Goal: Check status: Check status

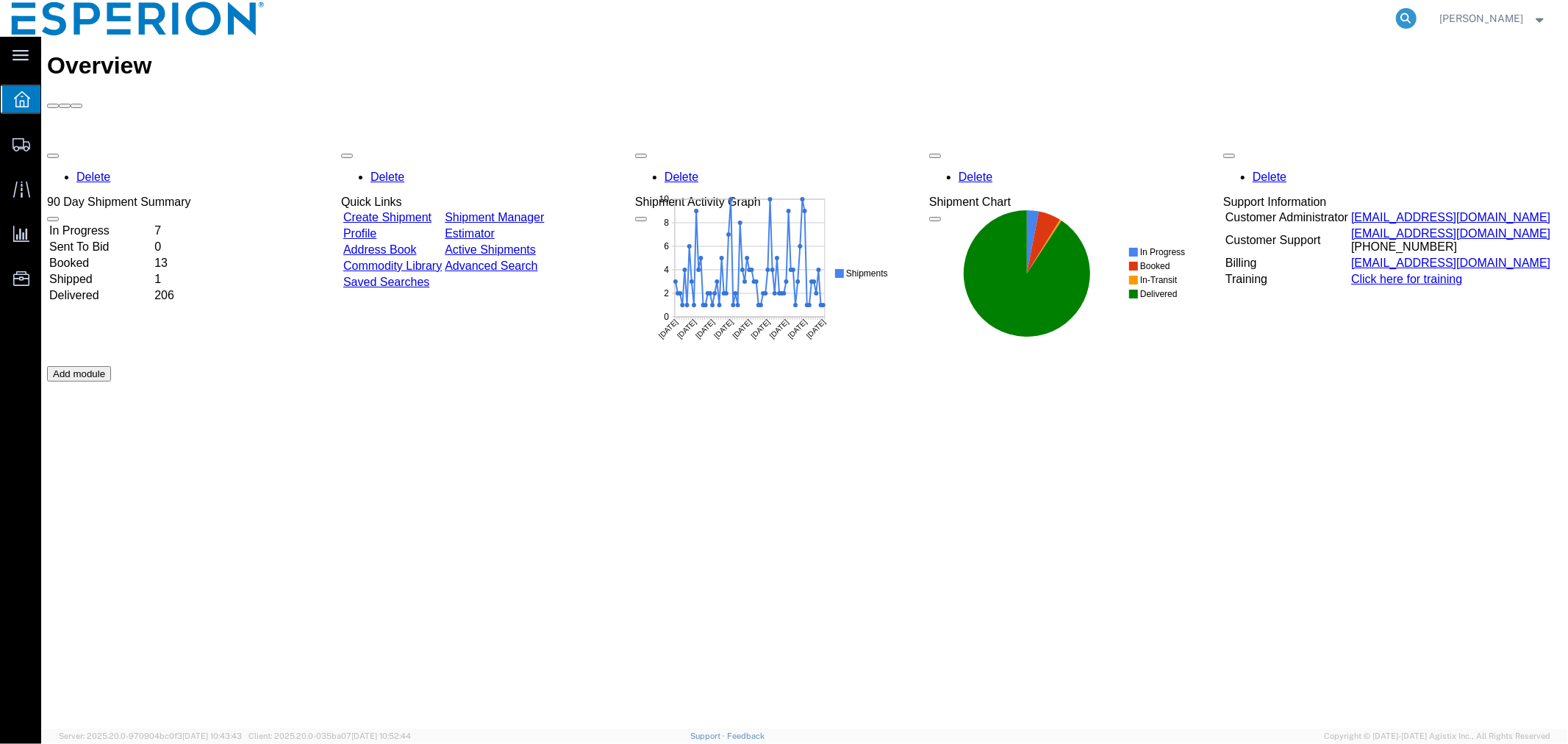
click at [1401, 19] on icon at bounding box center [1407, 18] width 21 height 21
click at [1332, 18] on input "search" at bounding box center [1172, 19] width 447 height 35
paste input "56970677"
type input "56970677"
click at [1409, 19] on icon at bounding box center [1407, 18] width 21 height 21
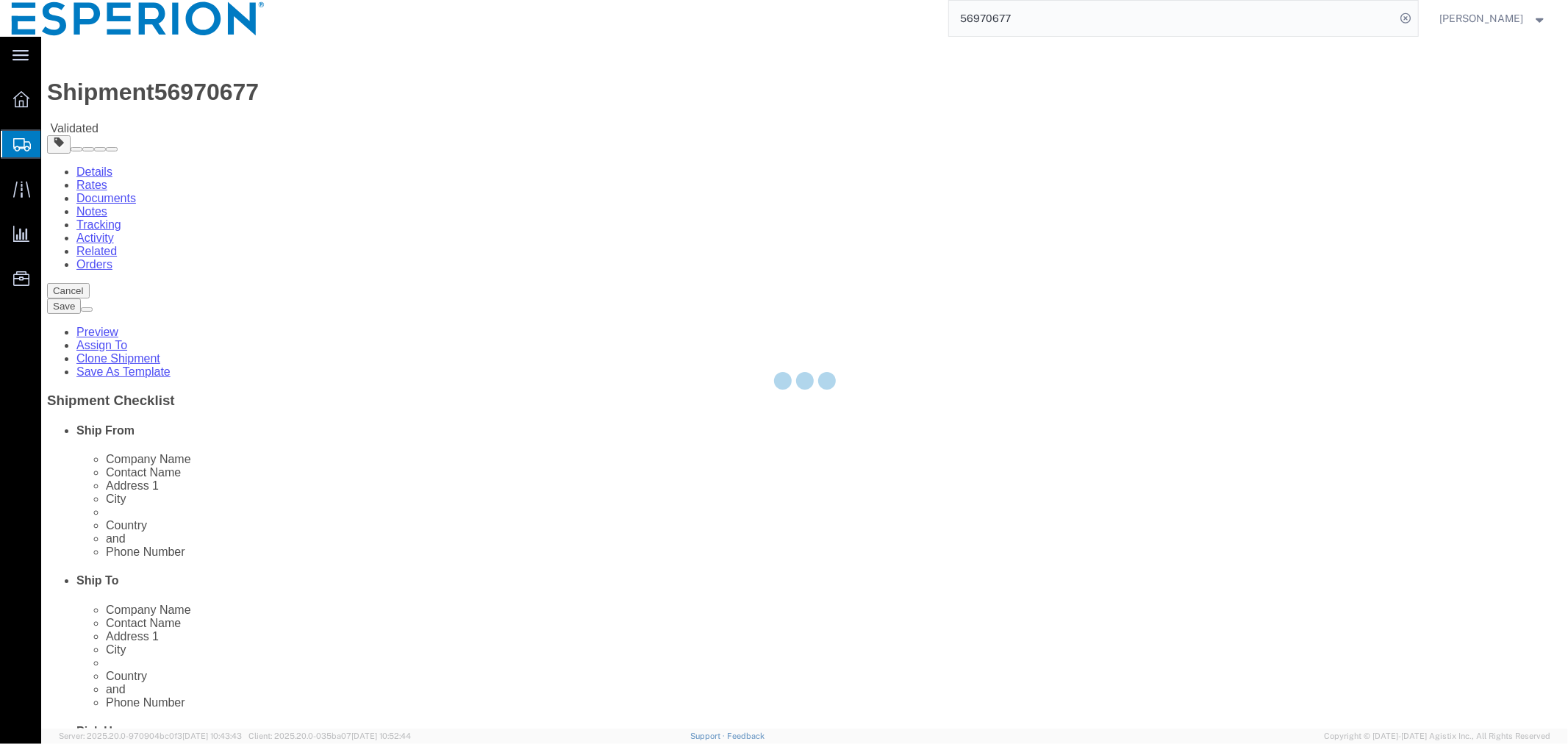
select select
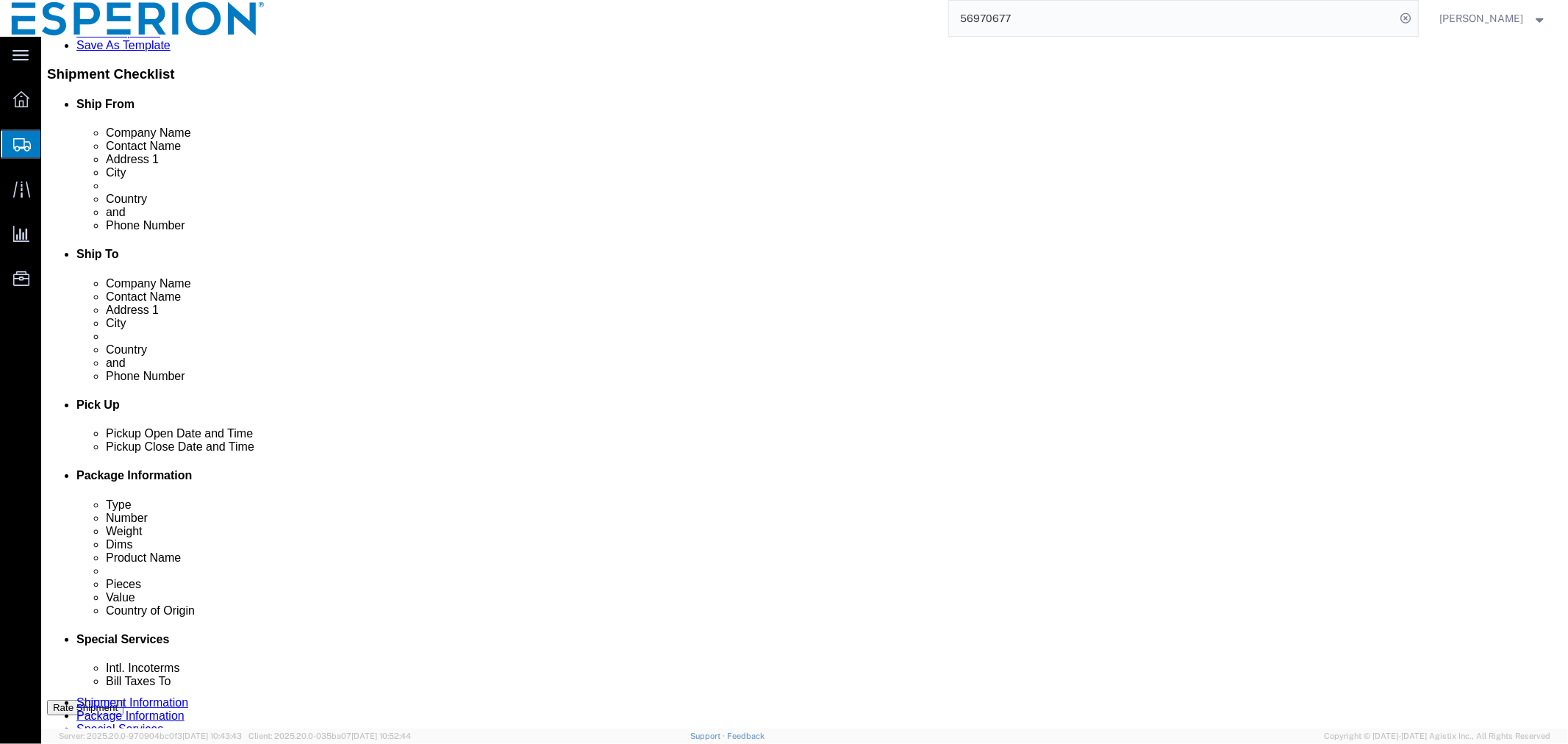
scroll to position [682, 0]
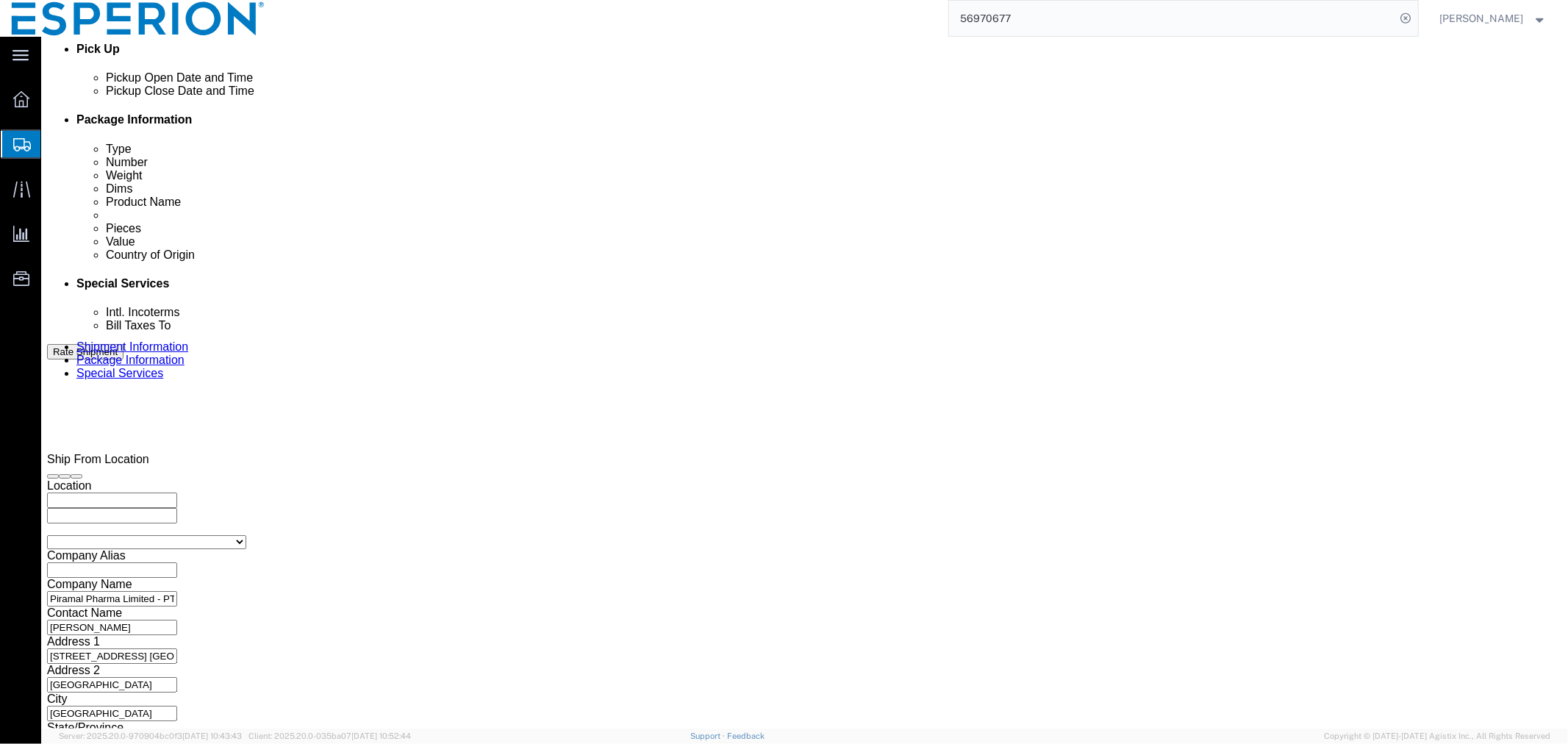
click button "Continue"
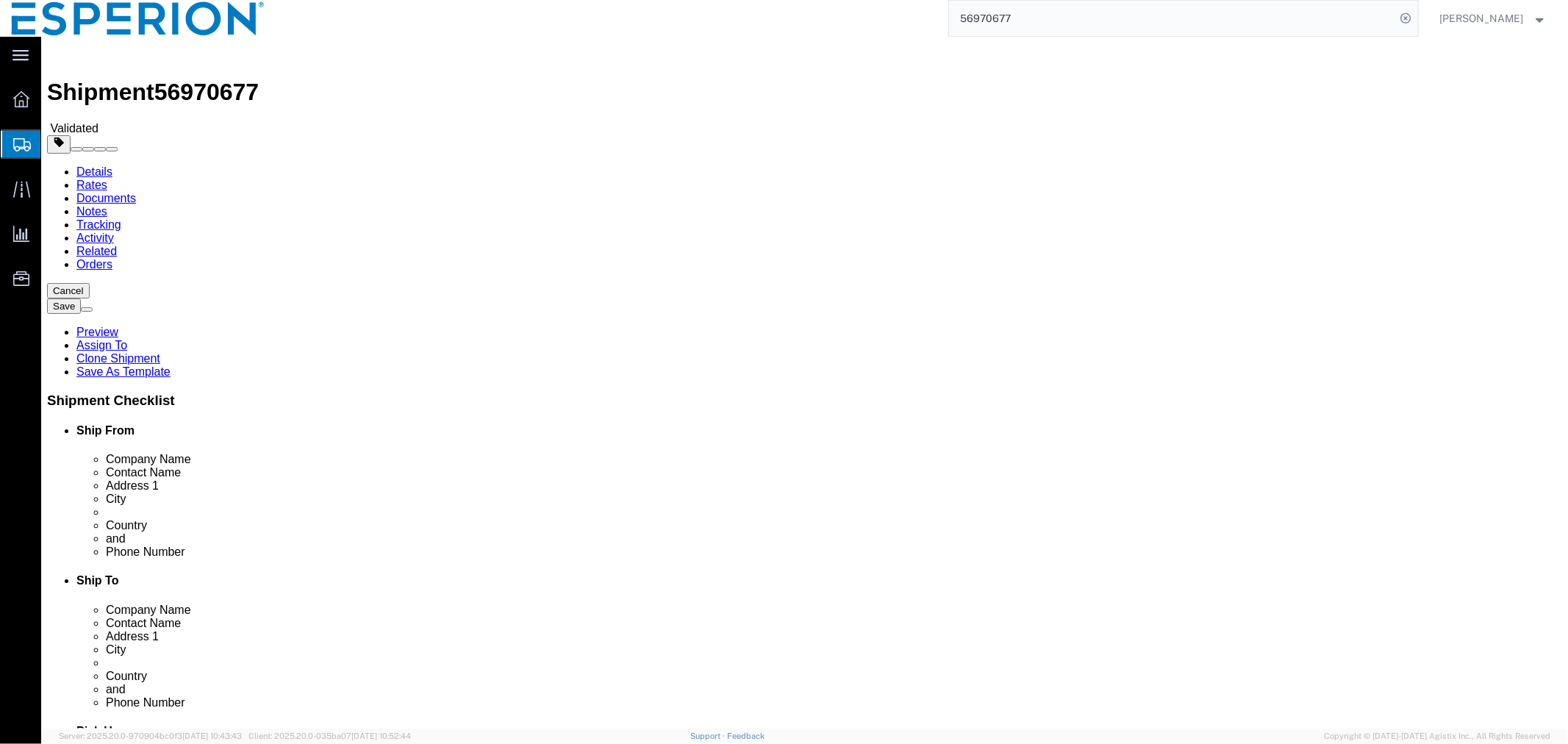
click link "Documents"
